Goal: Register for event/course

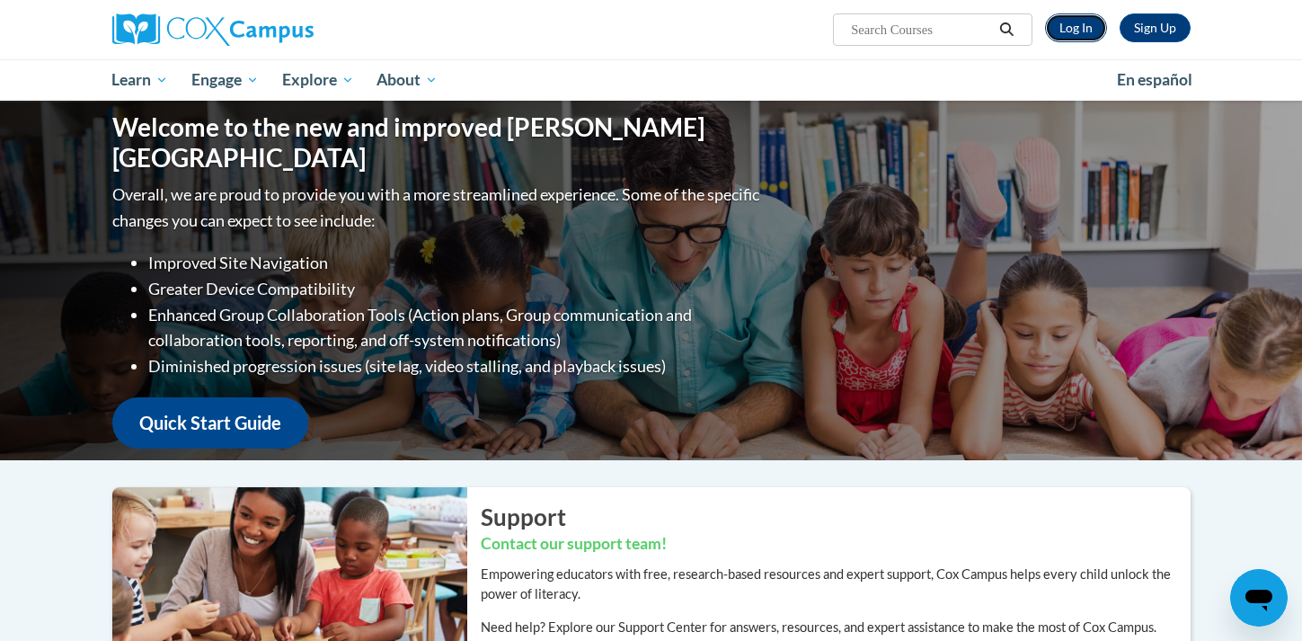
click at [1092, 19] on link "Log In" at bounding box center [1076, 27] width 62 height 29
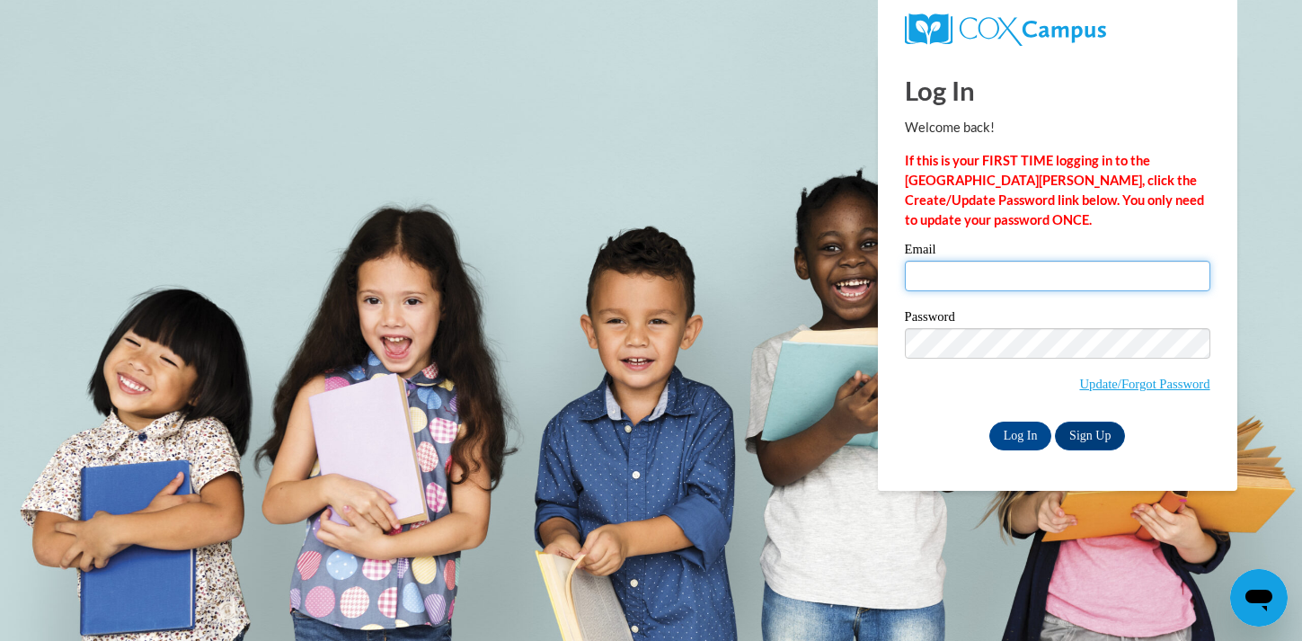
type input "llauters@mtsd.k12.wi.us"
click at [928, 288] on input "llauters@mtsd.k12.wi.us" at bounding box center [1058, 276] width 306 height 31
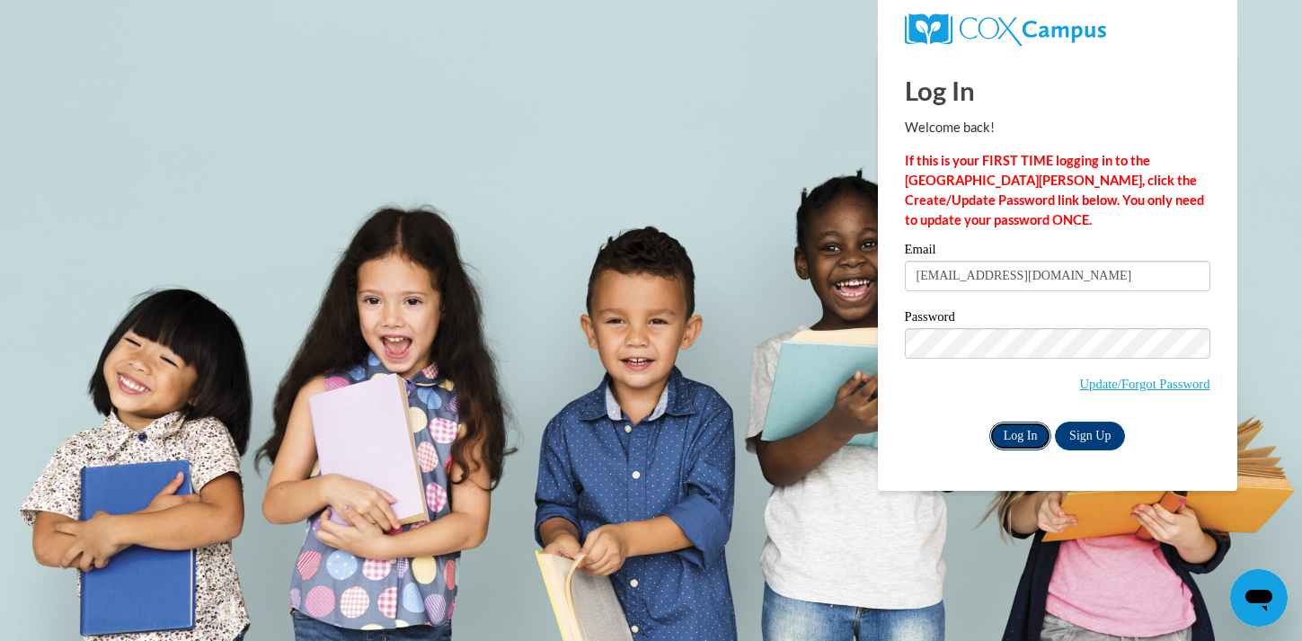
click at [1009, 435] on input "Log In" at bounding box center [1020, 435] width 63 height 29
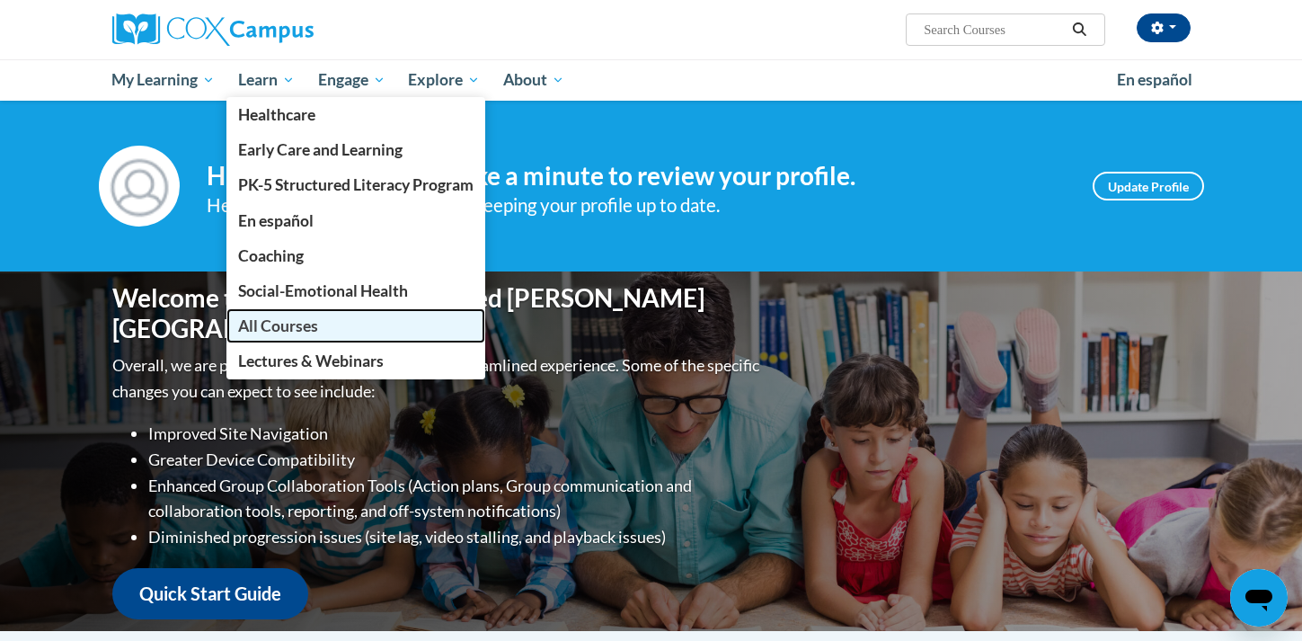
click at [299, 329] on span "All Courses" at bounding box center [278, 325] width 80 height 19
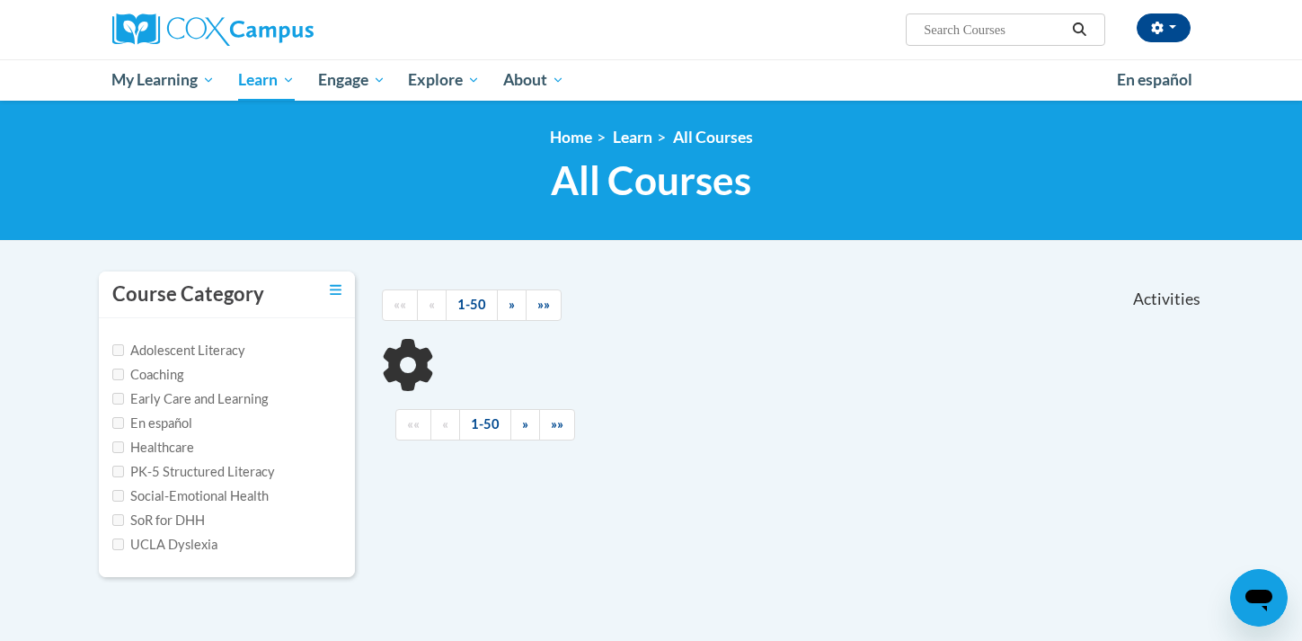
click at [982, 26] on input "Search..." at bounding box center [994, 30] width 144 height 22
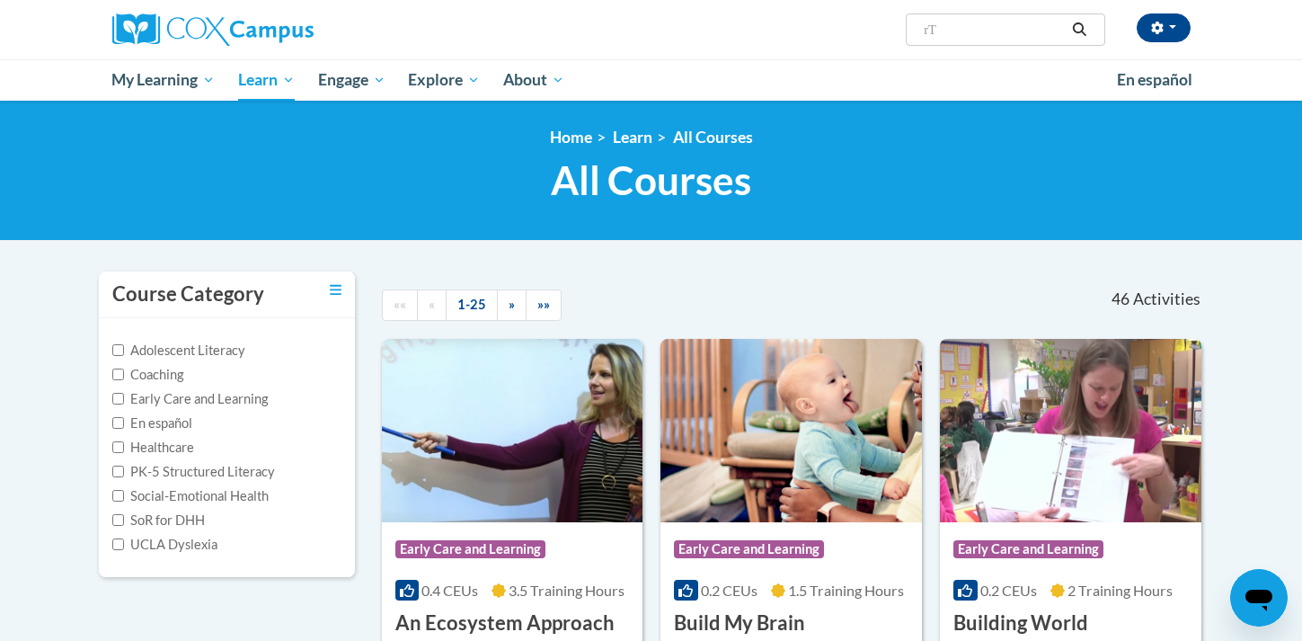
type input "rTi"
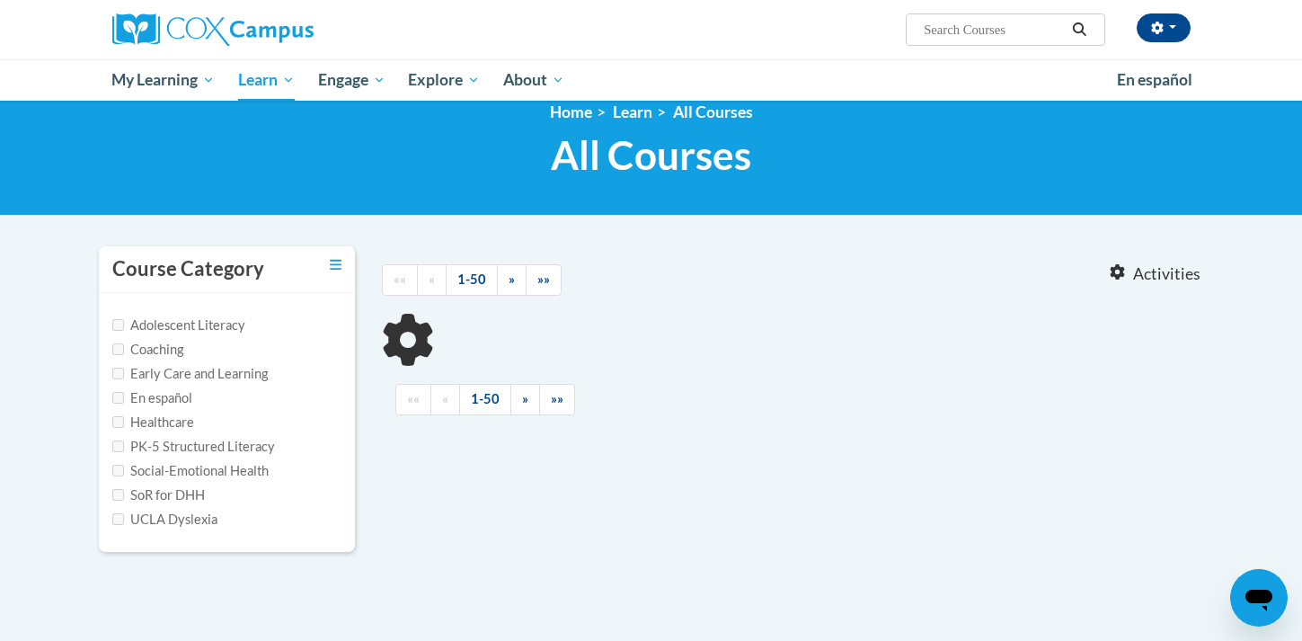
type input "rTi"
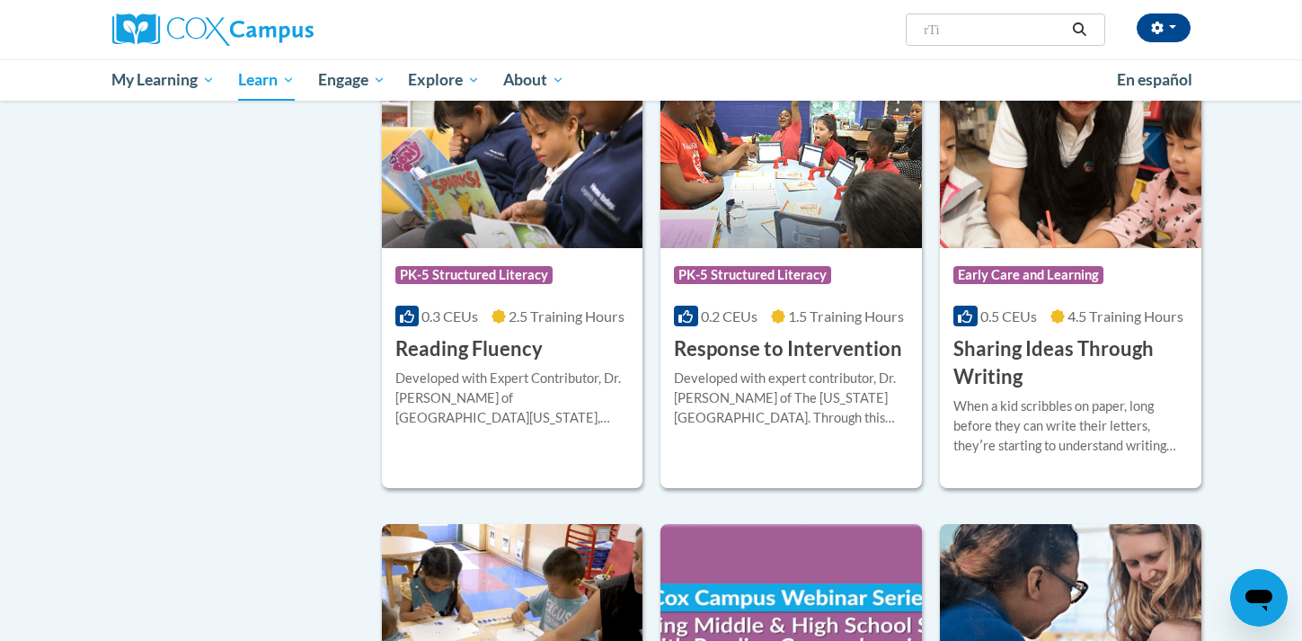
scroll to position [1229, 0]
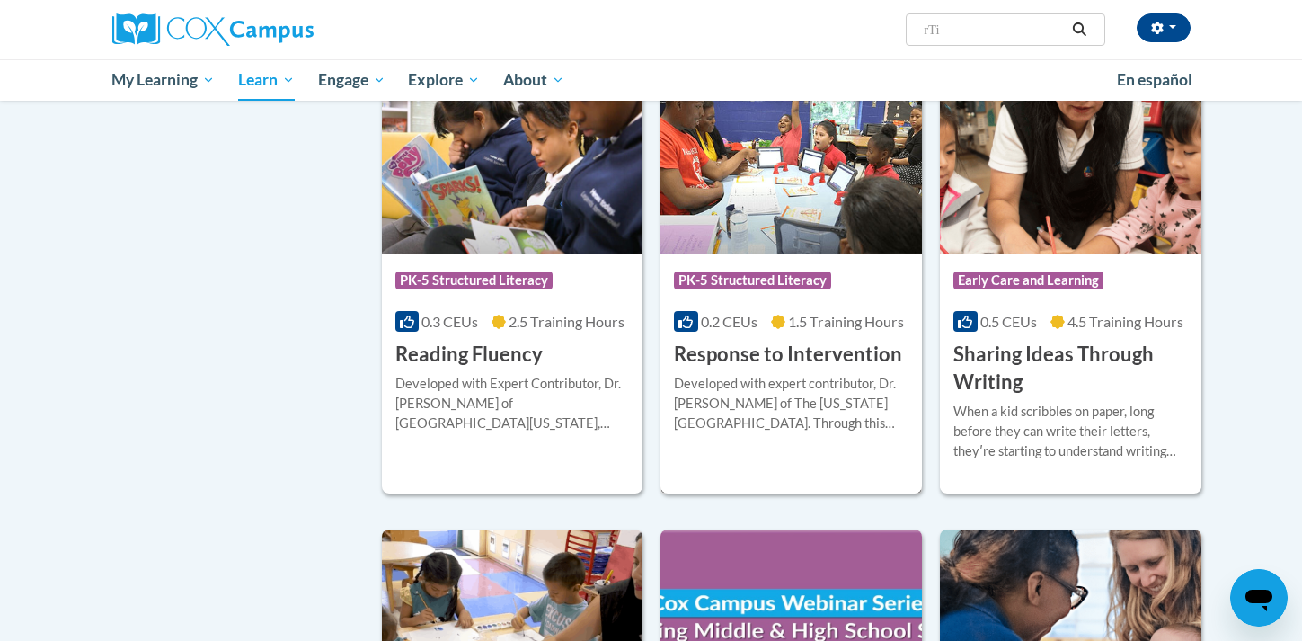
click at [747, 359] on h3 "Response to Intervention" at bounding box center [788, 355] width 228 height 28
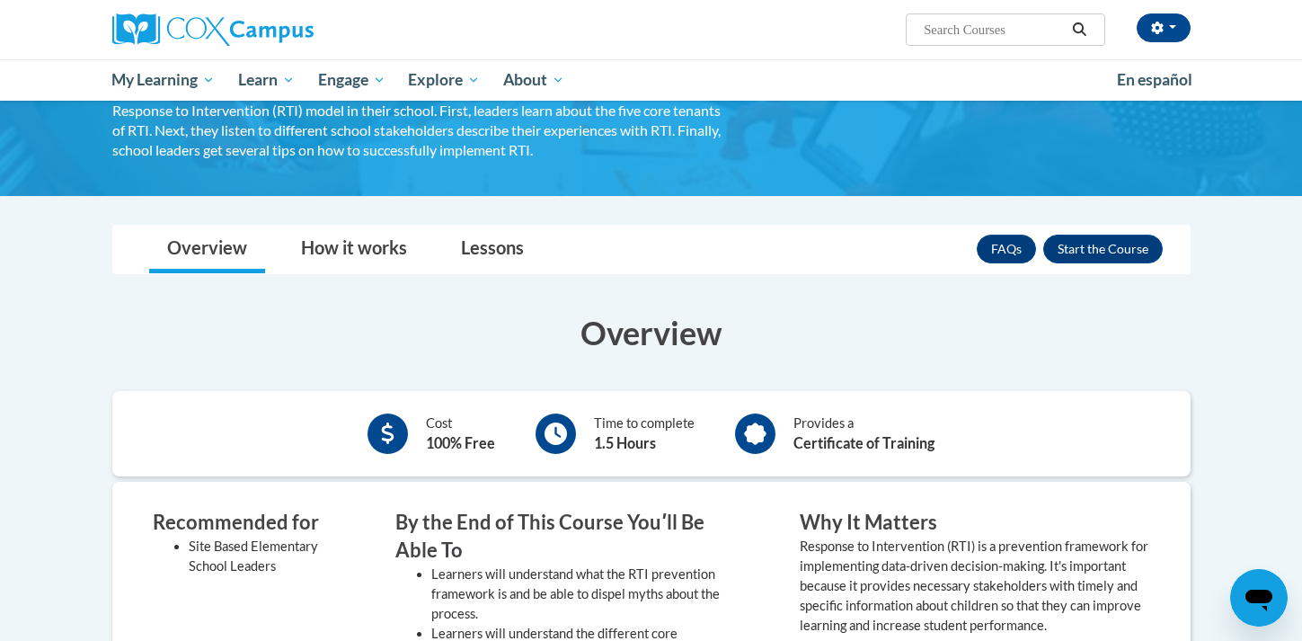
scroll to position [182, 0]
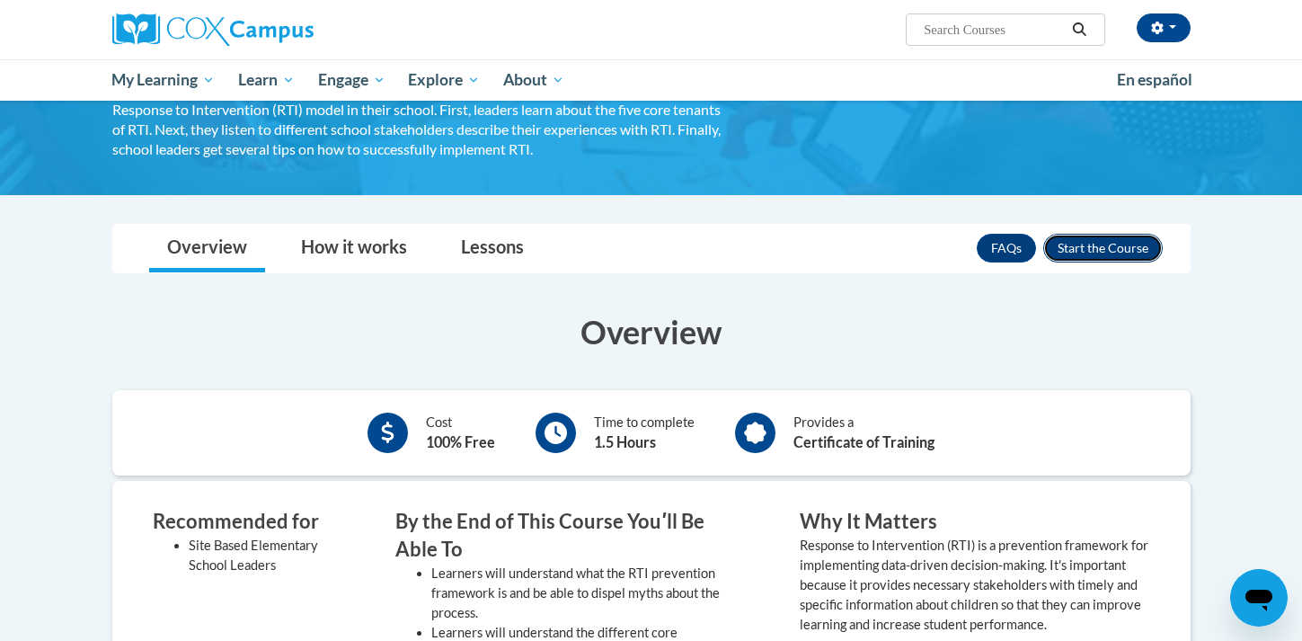
click at [1105, 245] on button "Enroll" at bounding box center [1103, 248] width 120 height 29
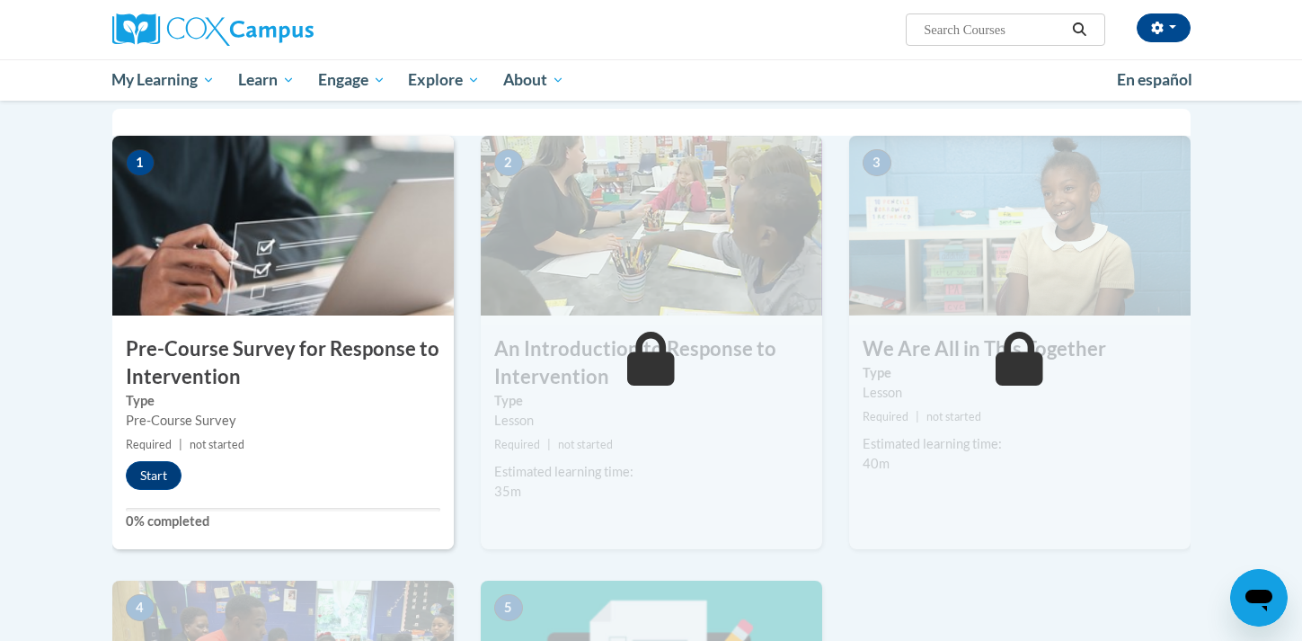
scroll to position [361, 0]
click at [173, 475] on button "Start" at bounding box center [154, 474] width 56 height 29
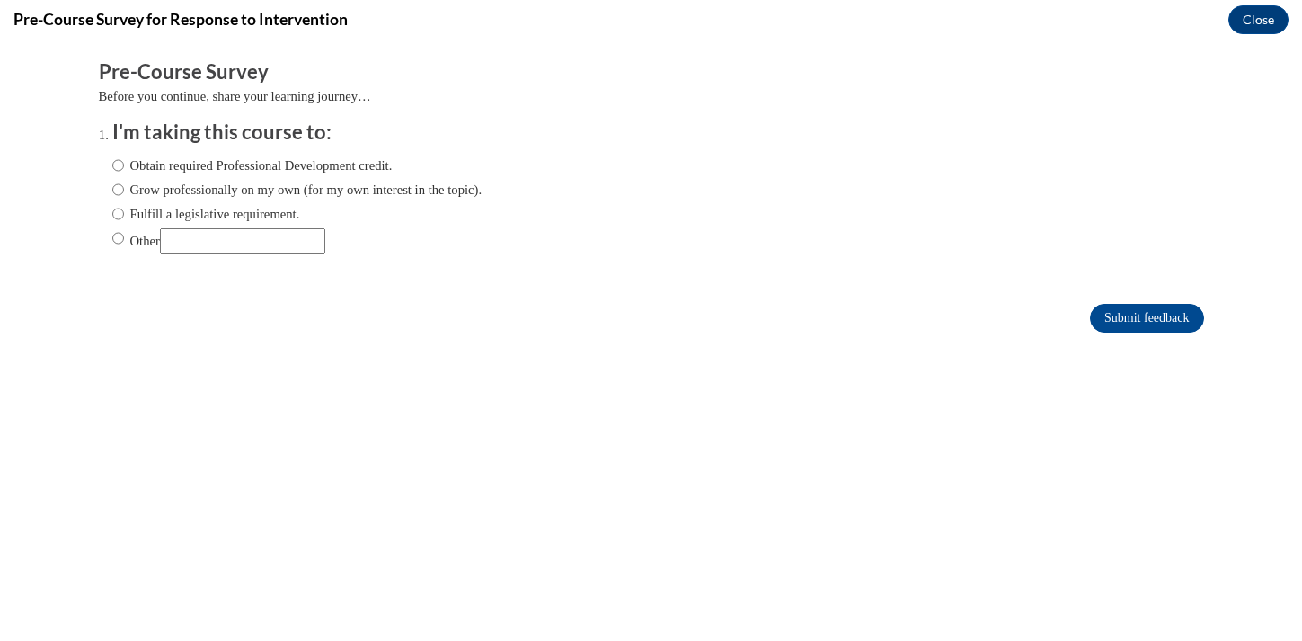
scroll to position [0, 0]
click at [116, 215] on input "Fulfill a legislative requirement." at bounding box center [118, 214] width 12 height 20
radio input "true"
click at [1140, 313] on input "Submit feedback" at bounding box center [1146, 318] width 113 height 29
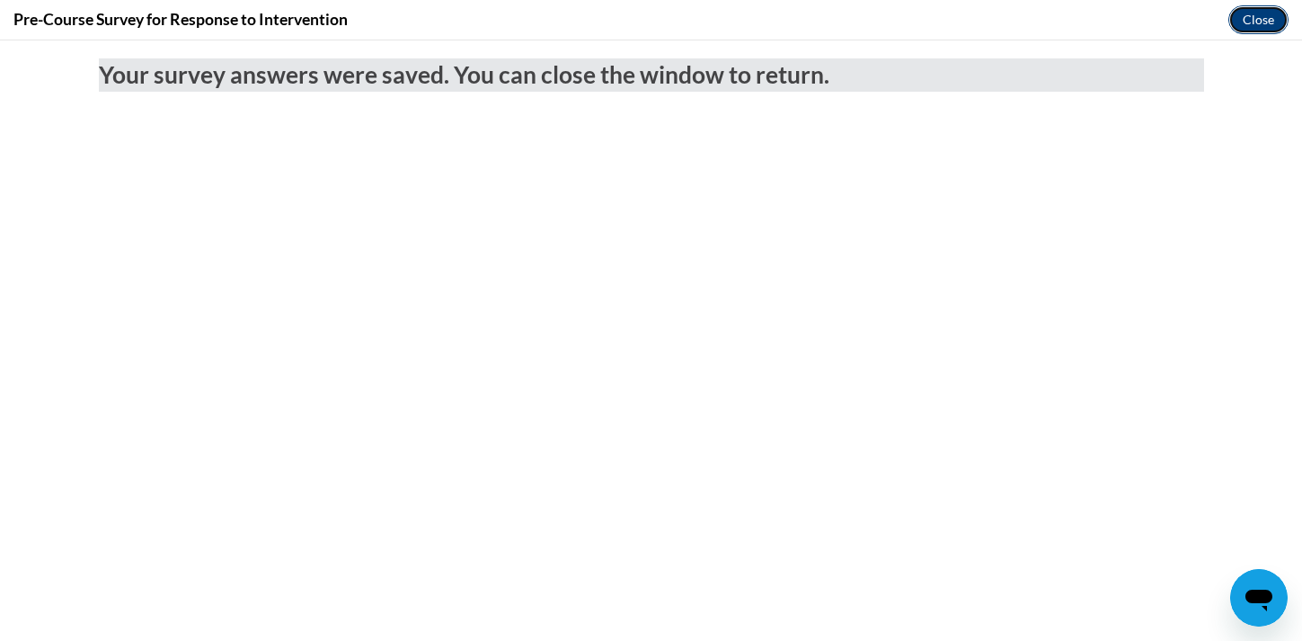
click at [1276, 29] on button "Close" at bounding box center [1259, 19] width 60 height 29
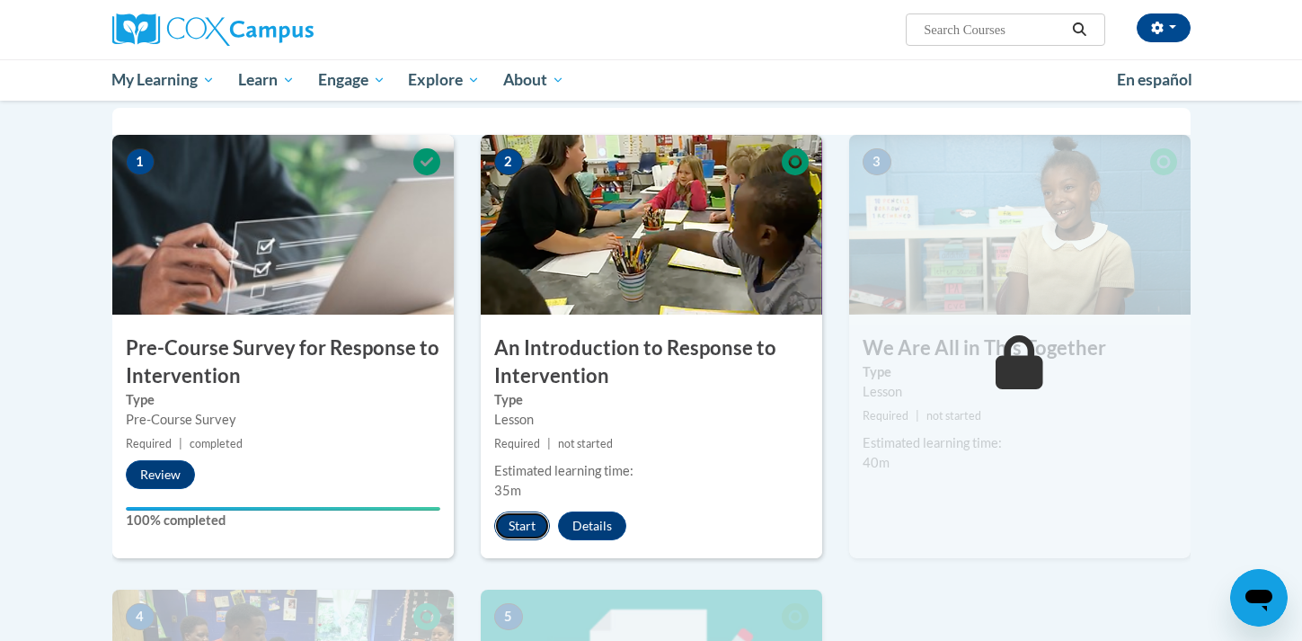
click at [535, 531] on button "Start" at bounding box center [522, 525] width 56 height 29
